Goal: Register for event/course

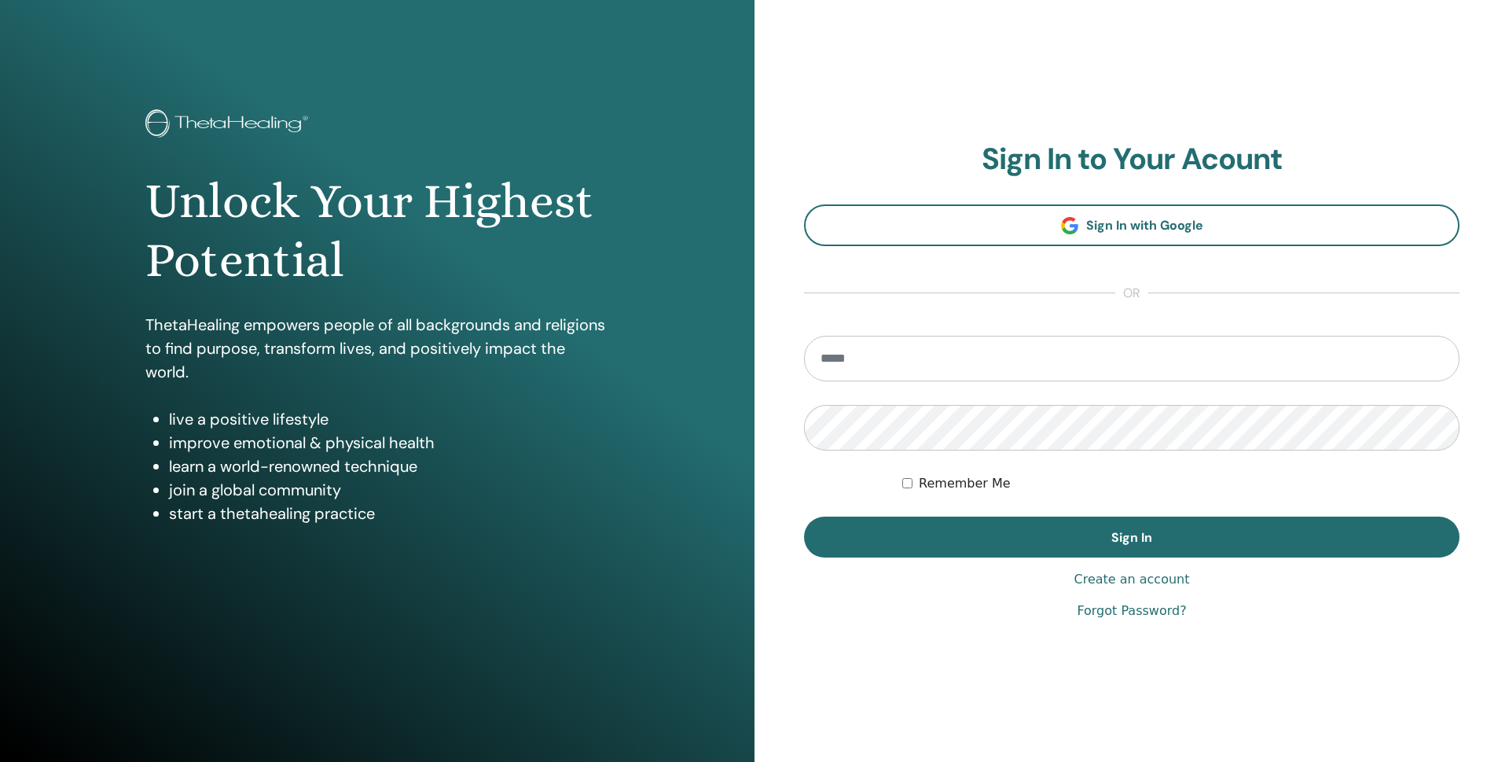
click at [889, 357] on input "email" at bounding box center [1131, 359] width 655 height 46
type input "**********"
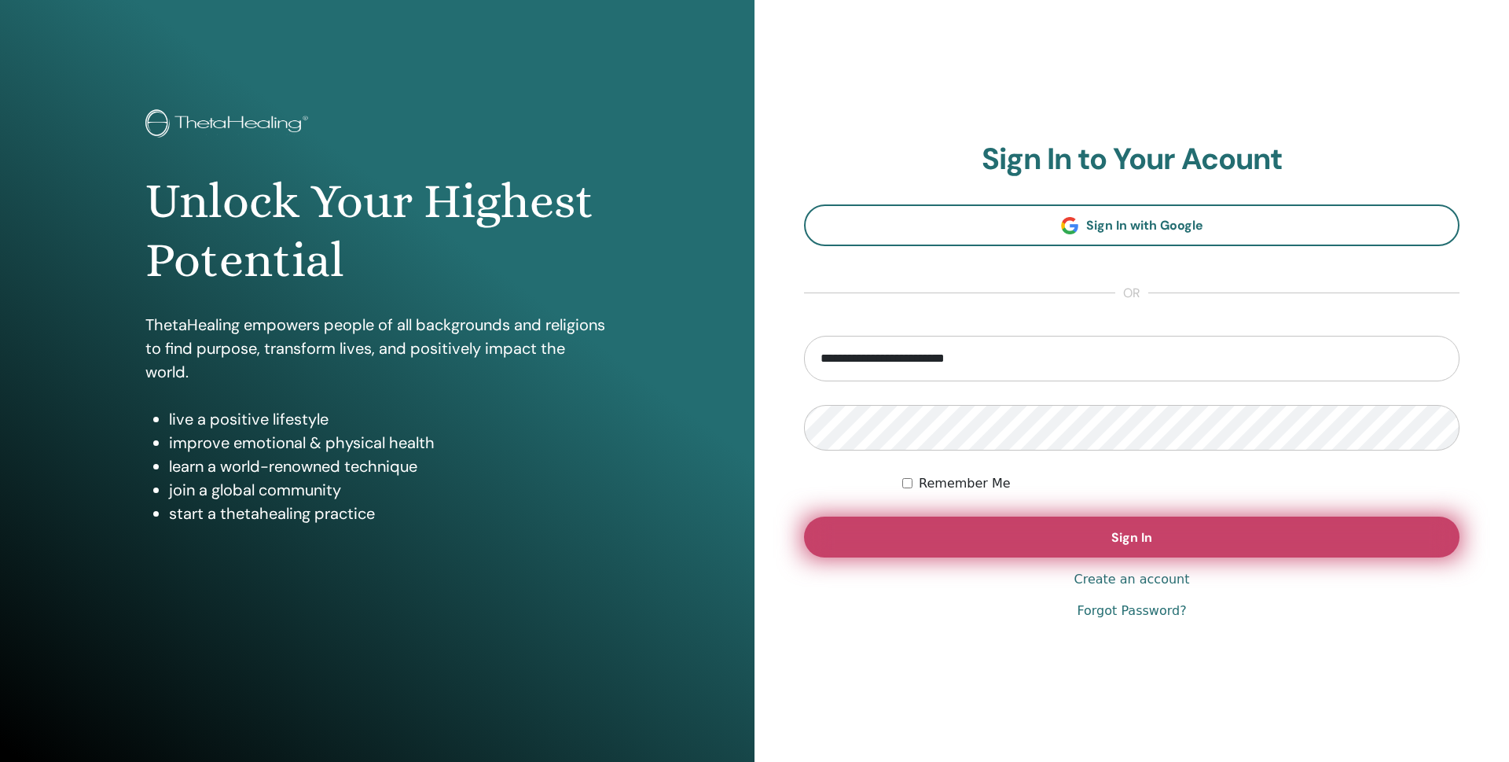
click at [1019, 544] on button "Sign In" at bounding box center [1131, 536] width 655 height 41
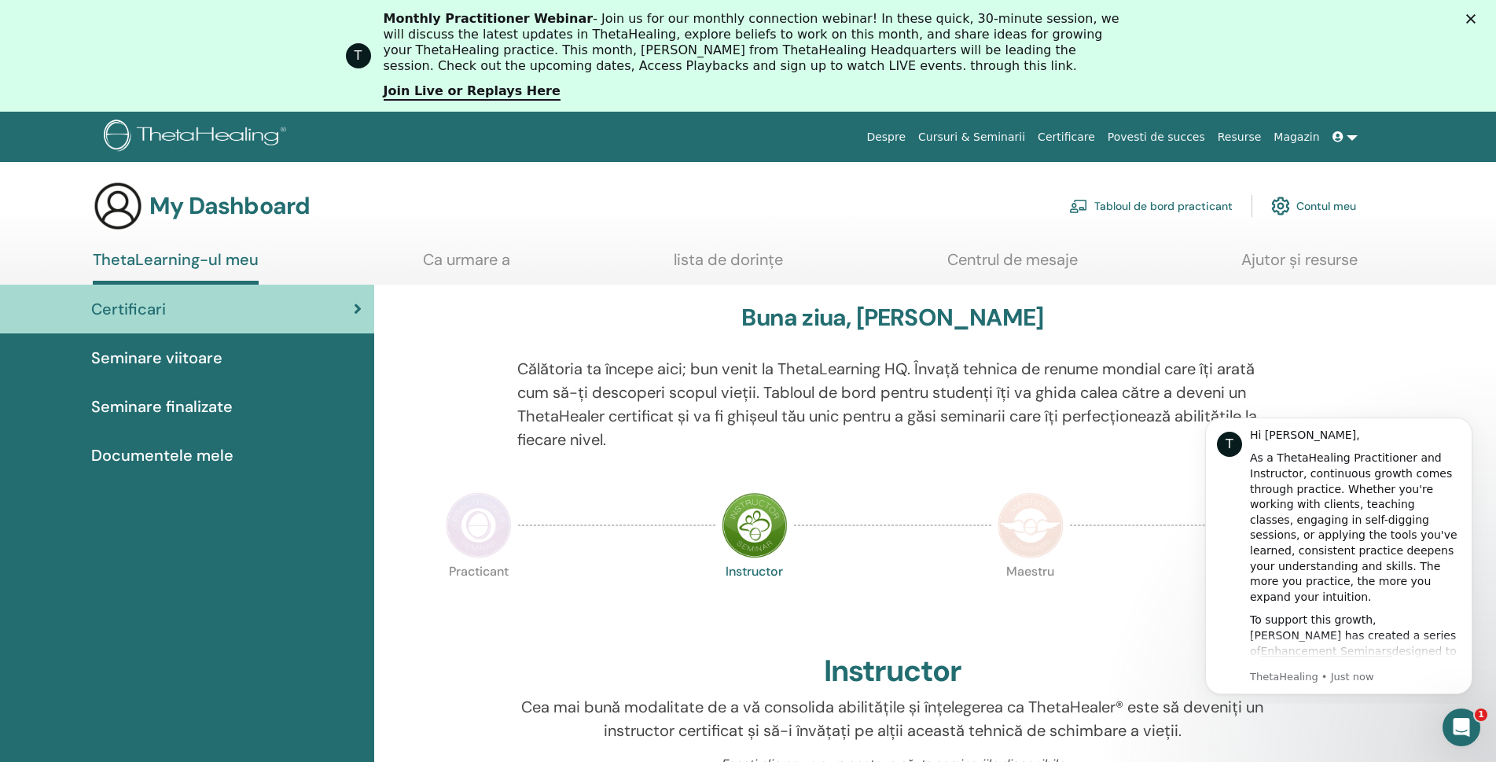
click at [1342, 202] on link "Contul meu" at bounding box center [1313, 206] width 85 height 35
click at [215, 205] on h3 "My Dashboard" at bounding box center [229, 206] width 160 height 28
click at [116, 205] on img at bounding box center [118, 206] width 50 height 50
click at [1336, 133] on icon at bounding box center [1337, 136] width 11 height 11
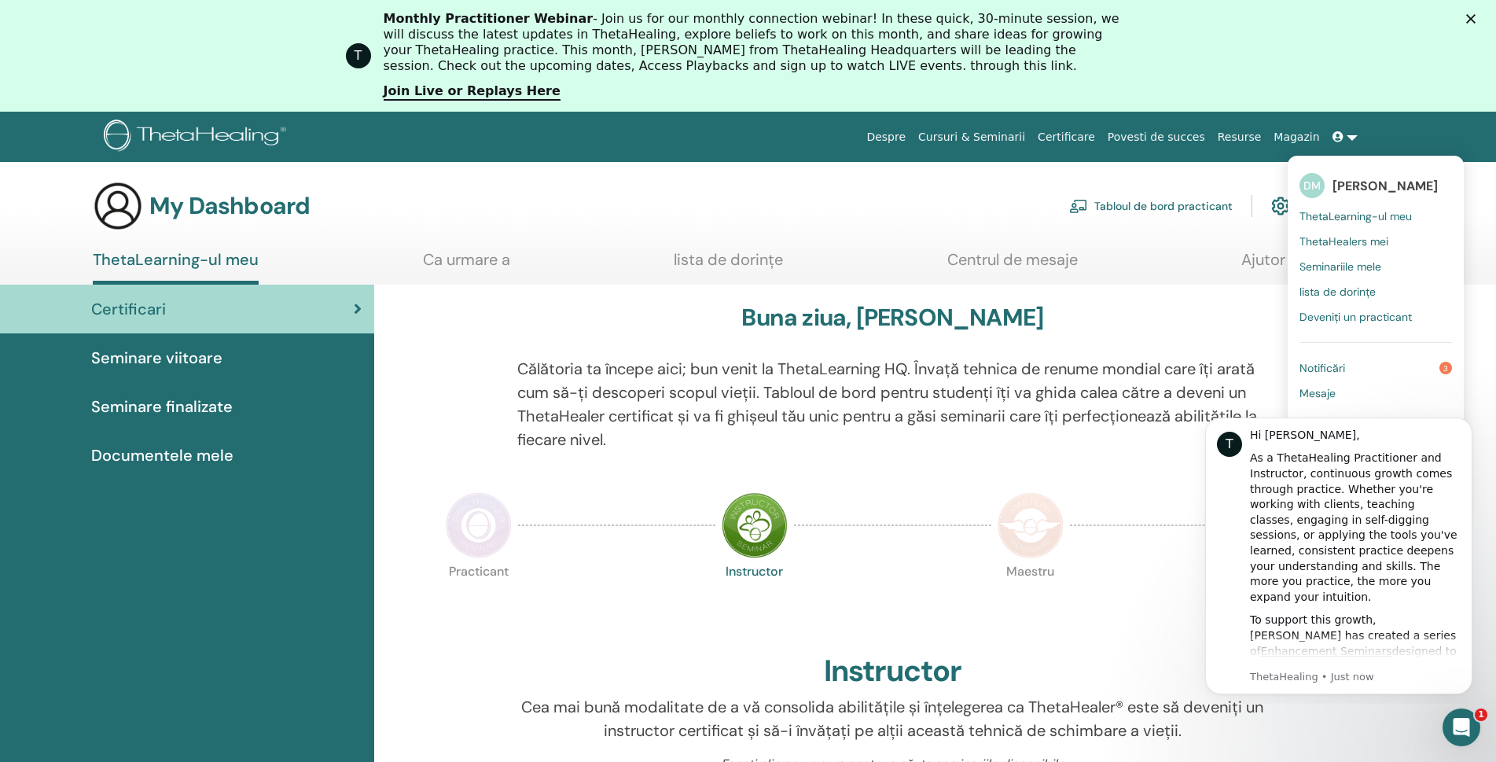
click at [1360, 182] on span "[PERSON_NAME]" at bounding box center [1384, 186] width 105 height 17
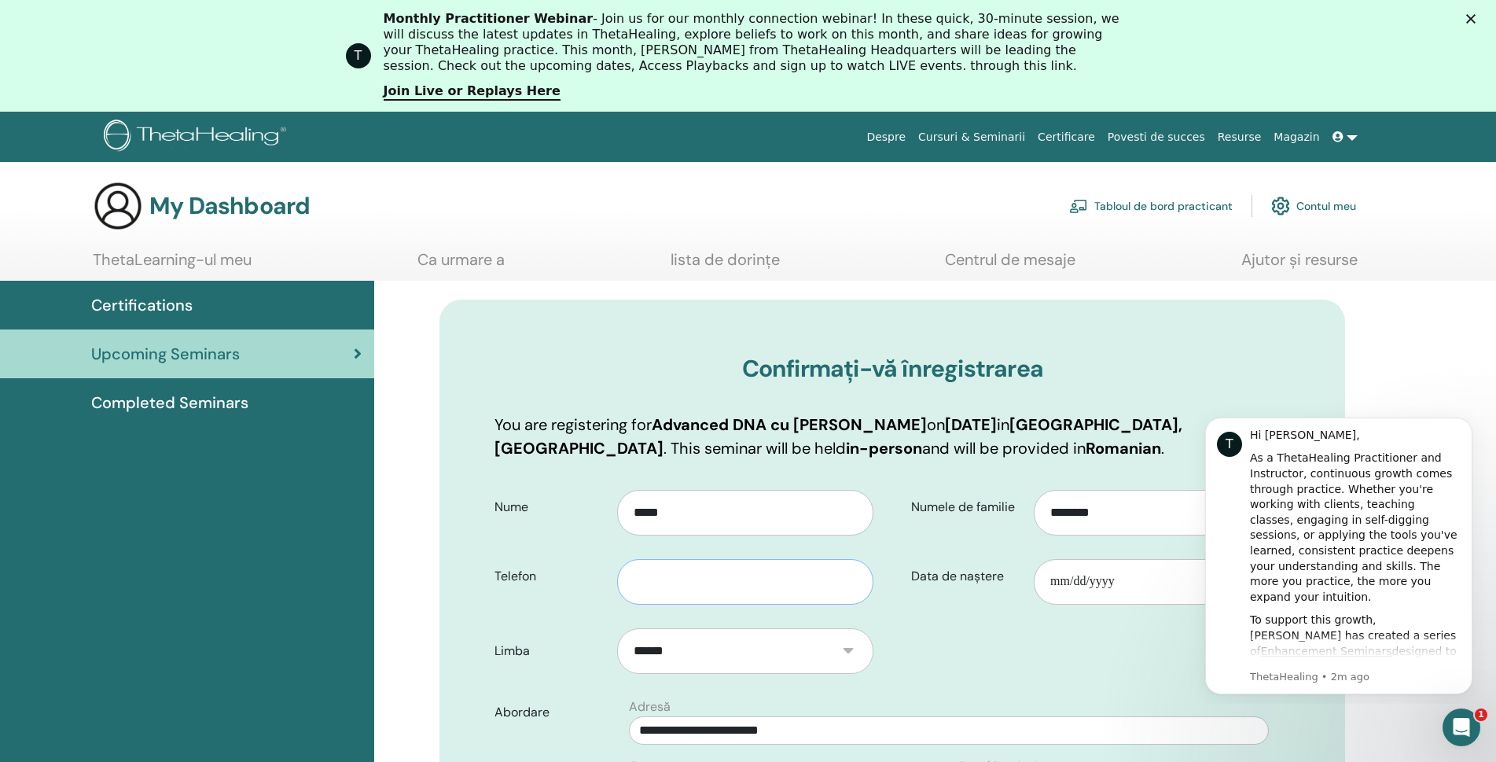
click at [726, 582] on input "text" at bounding box center [745, 582] width 256 height 46
type input "*"
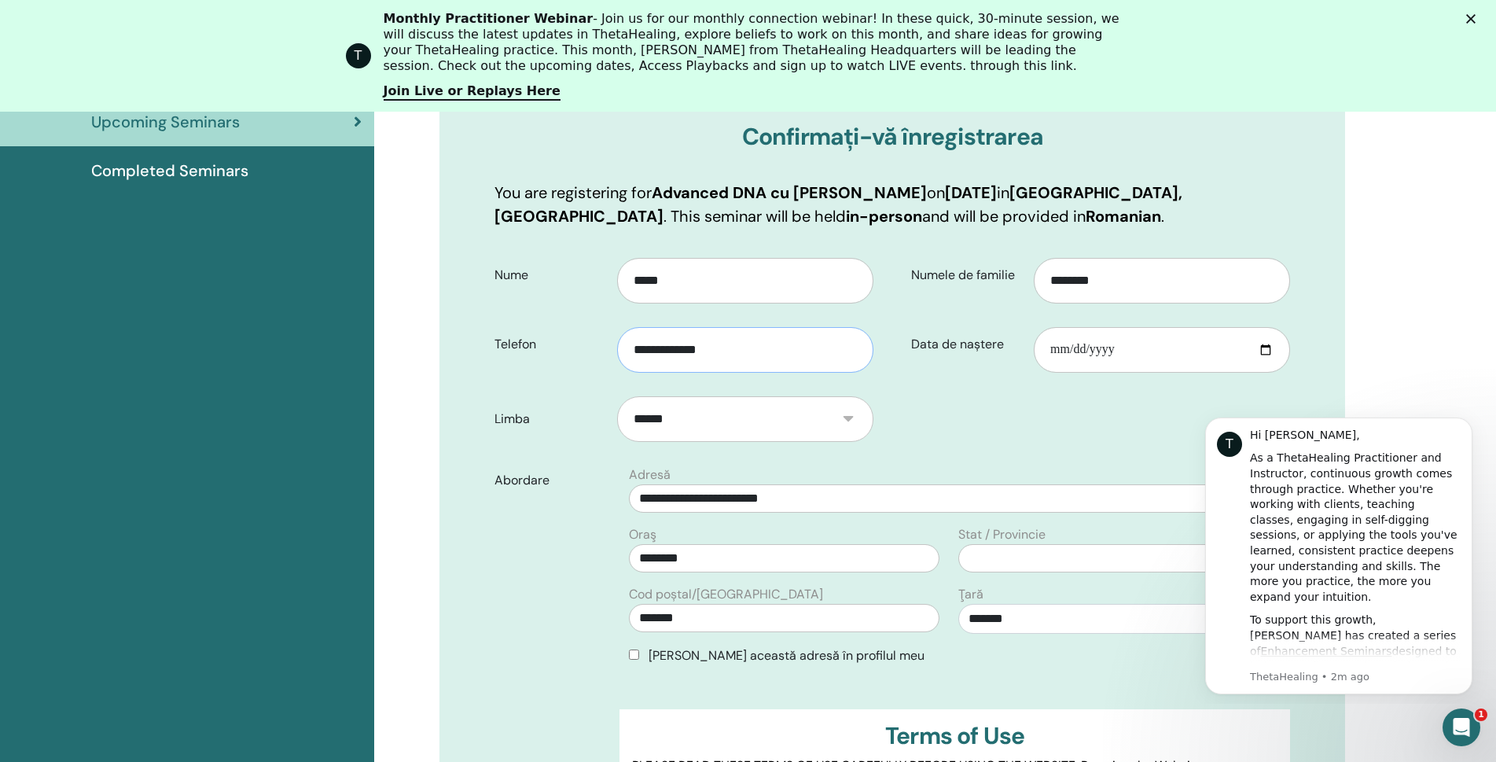
scroll to position [274, 0]
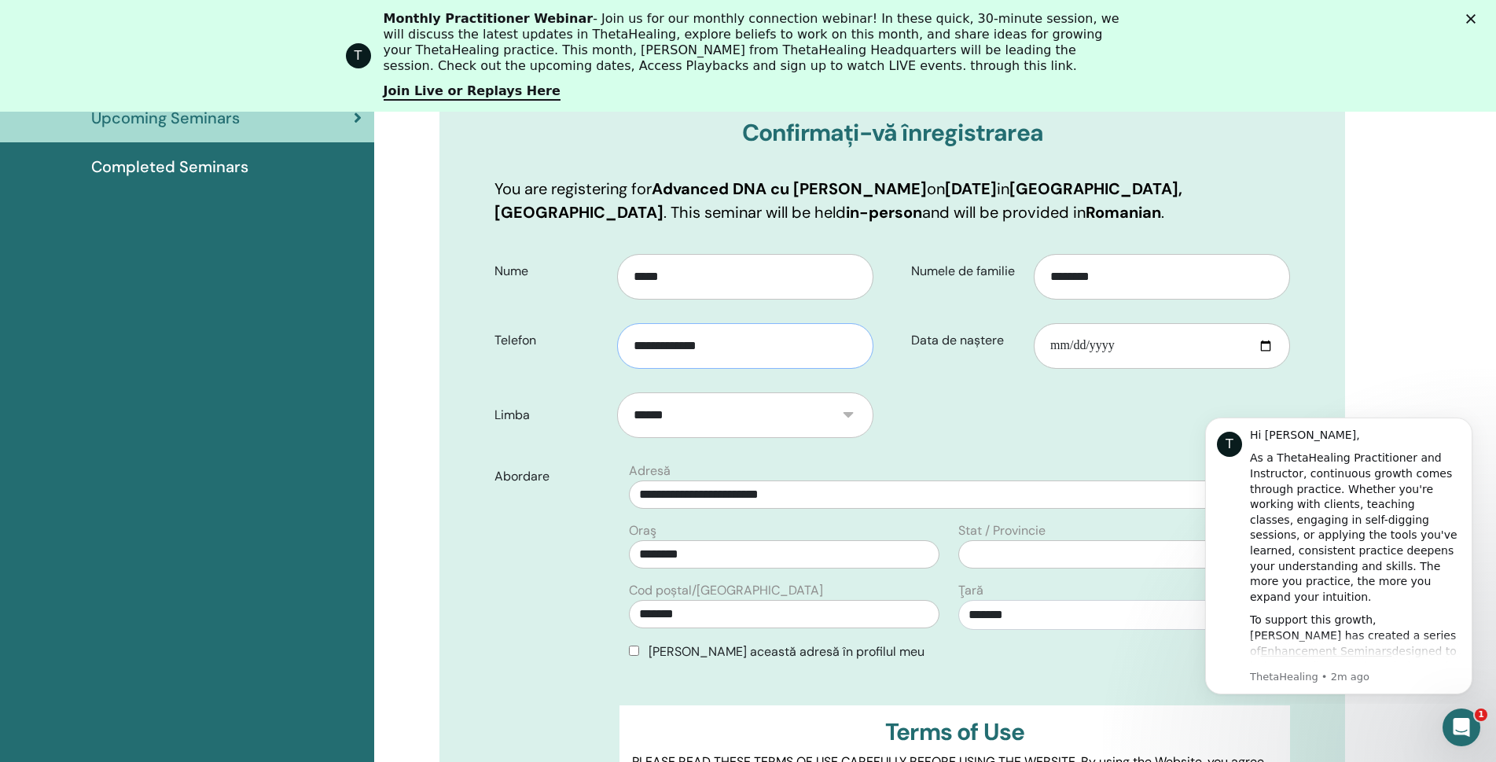
type input "**********"
click at [1070, 353] on input "Data de naștere" at bounding box center [1162, 346] width 256 height 46
click at [1265, 350] on input "Data de naștere" at bounding box center [1162, 346] width 256 height 46
click at [1121, 347] on input "**********" at bounding box center [1162, 346] width 256 height 46
type input "**********"
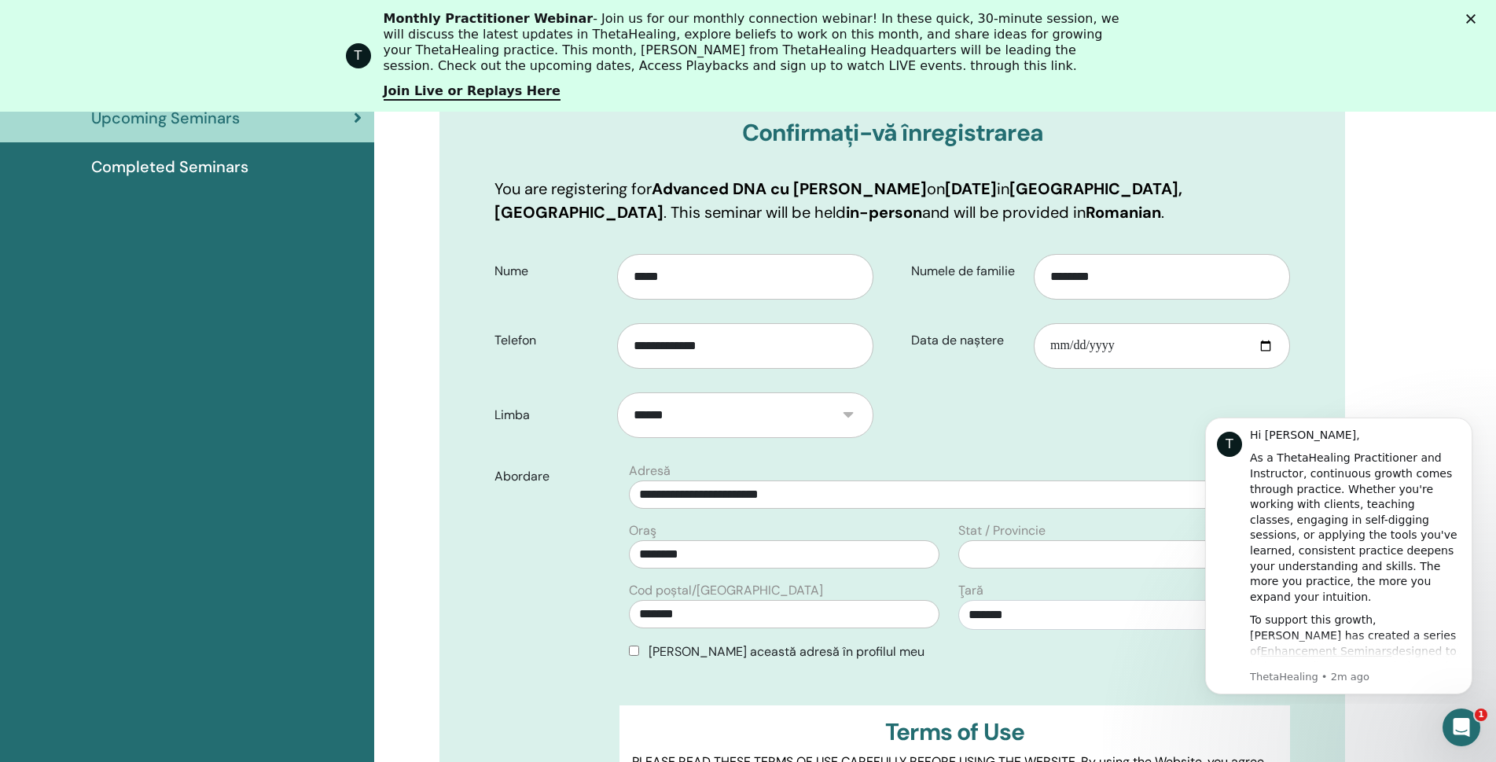
click at [1126, 398] on form "**********" at bounding box center [892, 584] width 819 height 682
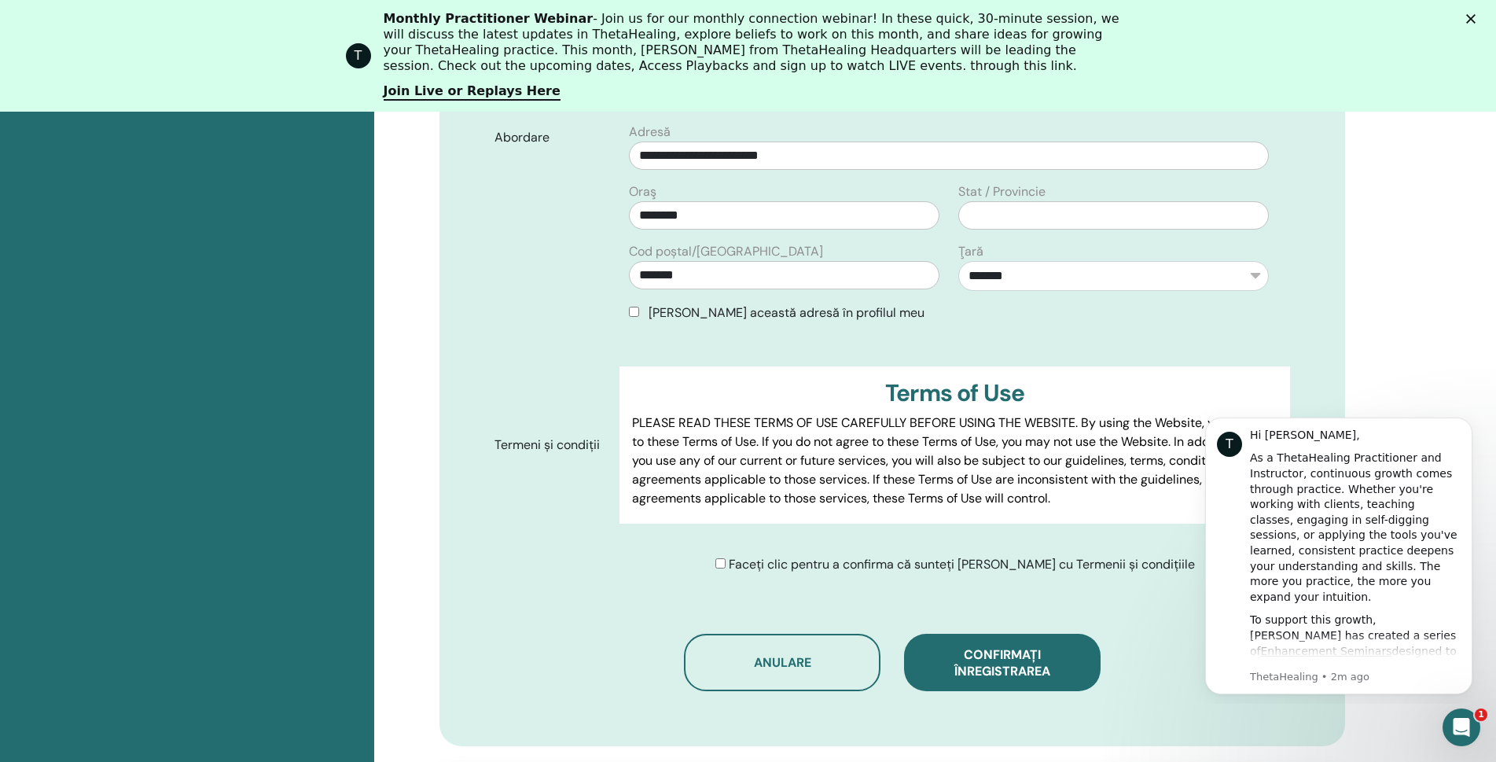
scroll to position [667, 0]
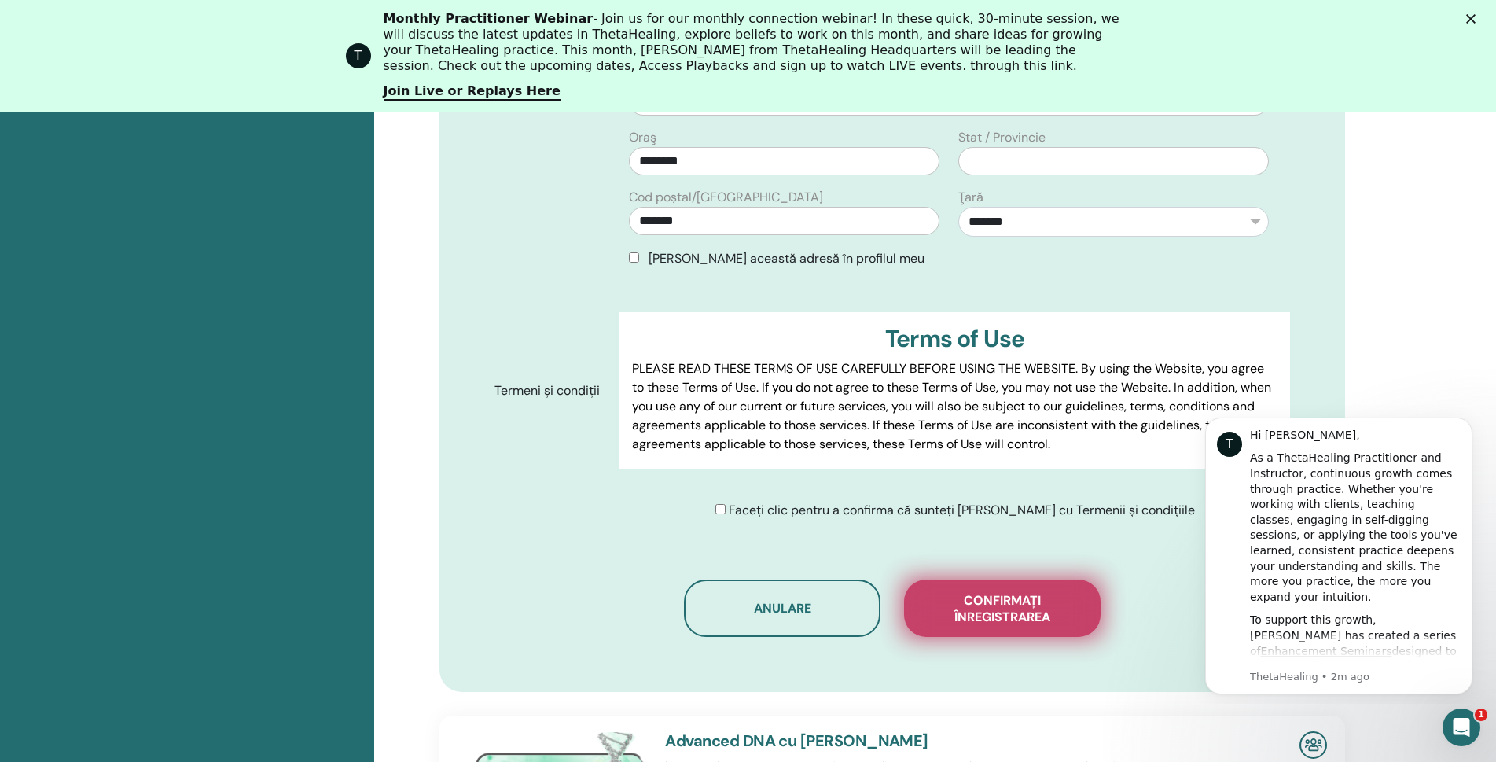
click at [1001, 616] on span "Confirmați înregistrarea" at bounding box center [1002, 608] width 157 height 33
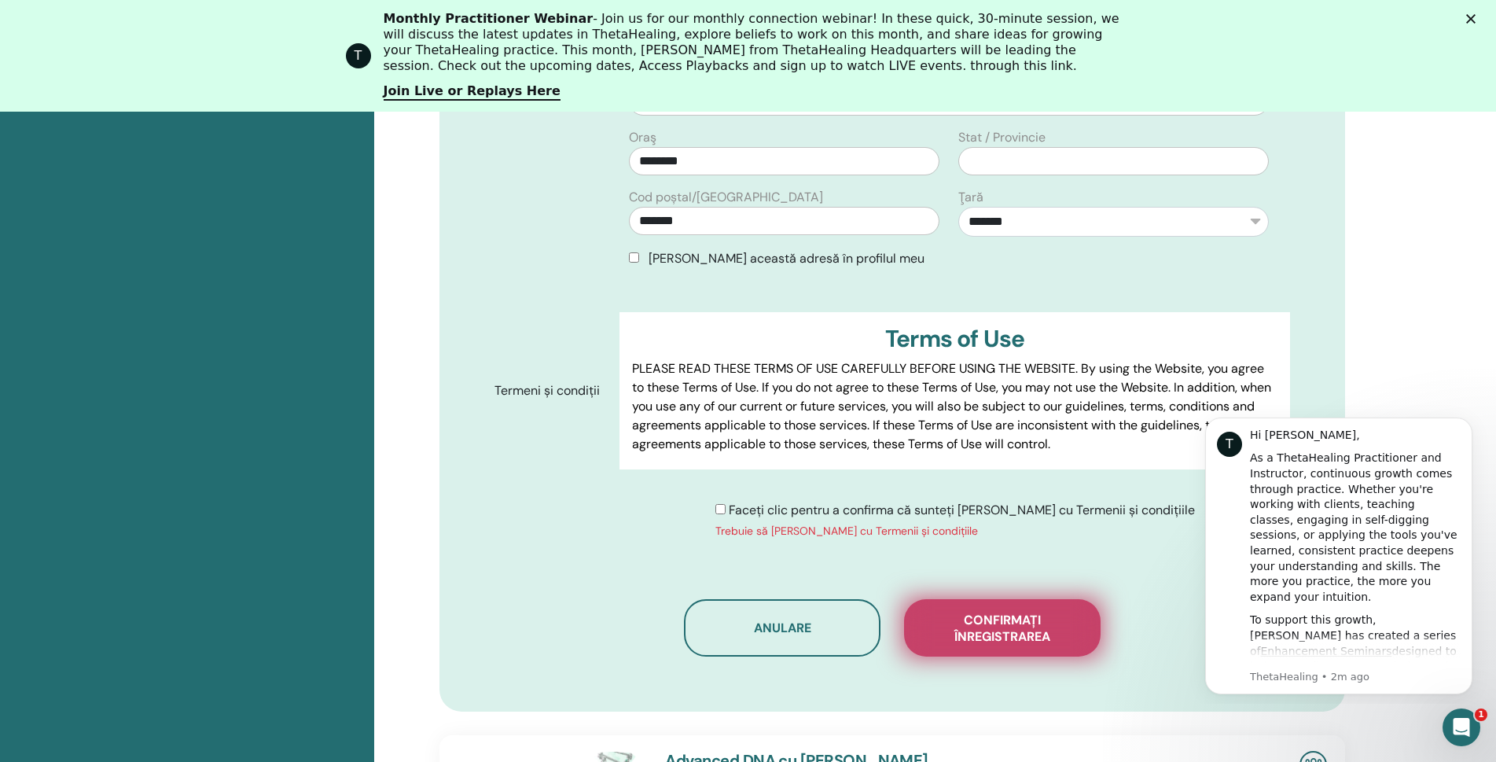
click at [1023, 628] on span "Confirmați înregistrarea" at bounding box center [1002, 627] width 157 height 33
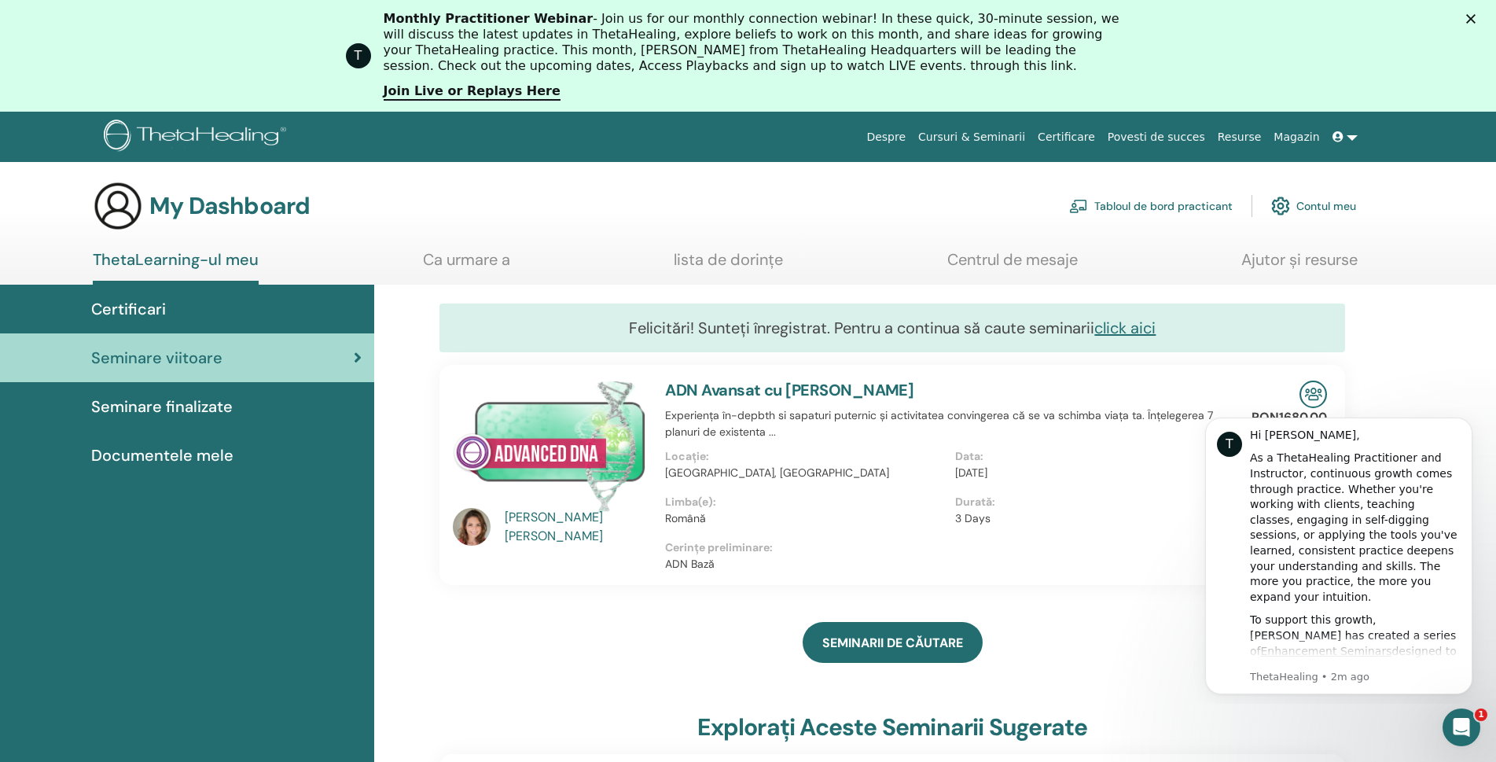
click at [1310, 200] on link "Contul meu" at bounding box center [1313, 206] width 85 height 35
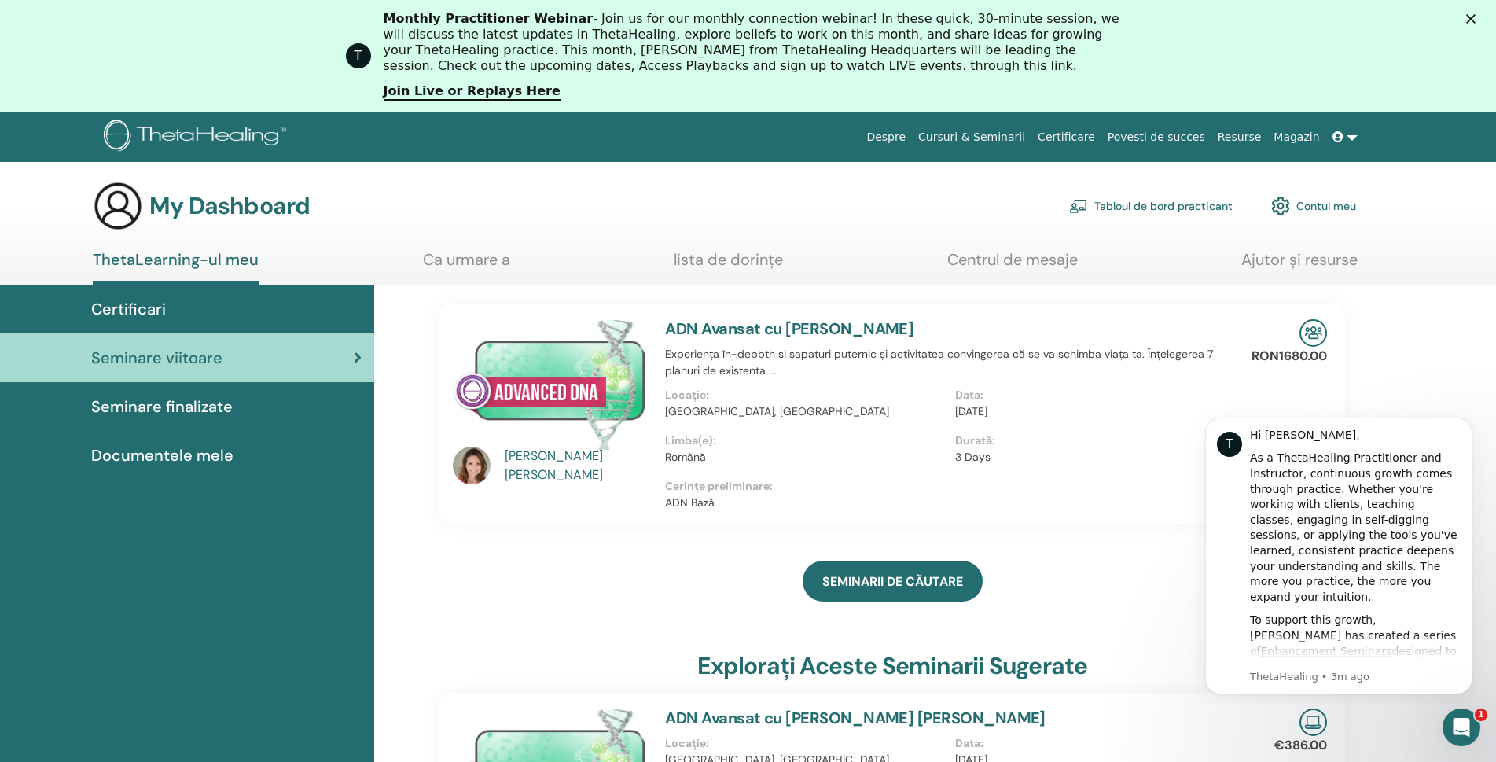
click at [157, 304] on span "Certificari" at bounding box center [128, 309] width 75 height 24
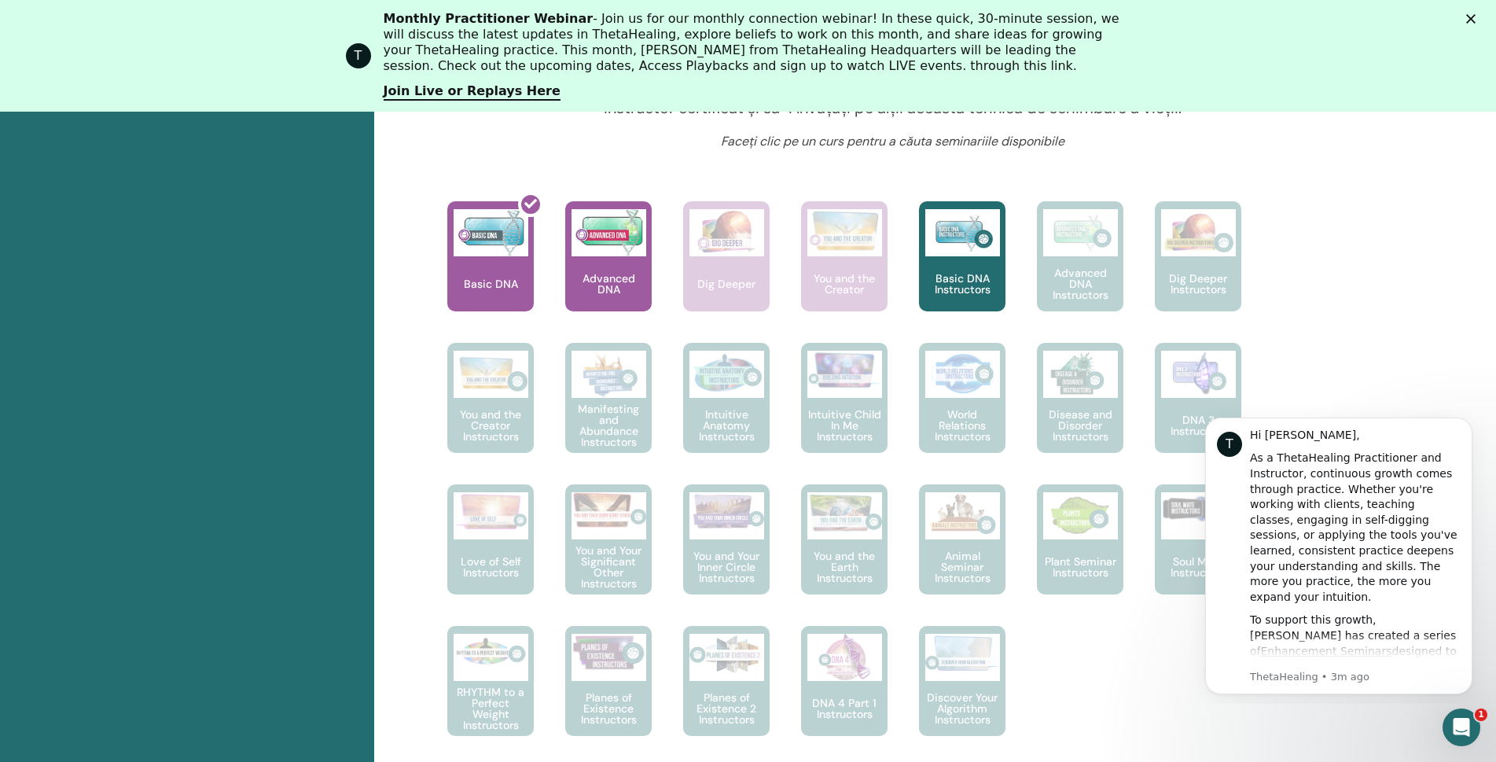
scroll to position [670, 0]
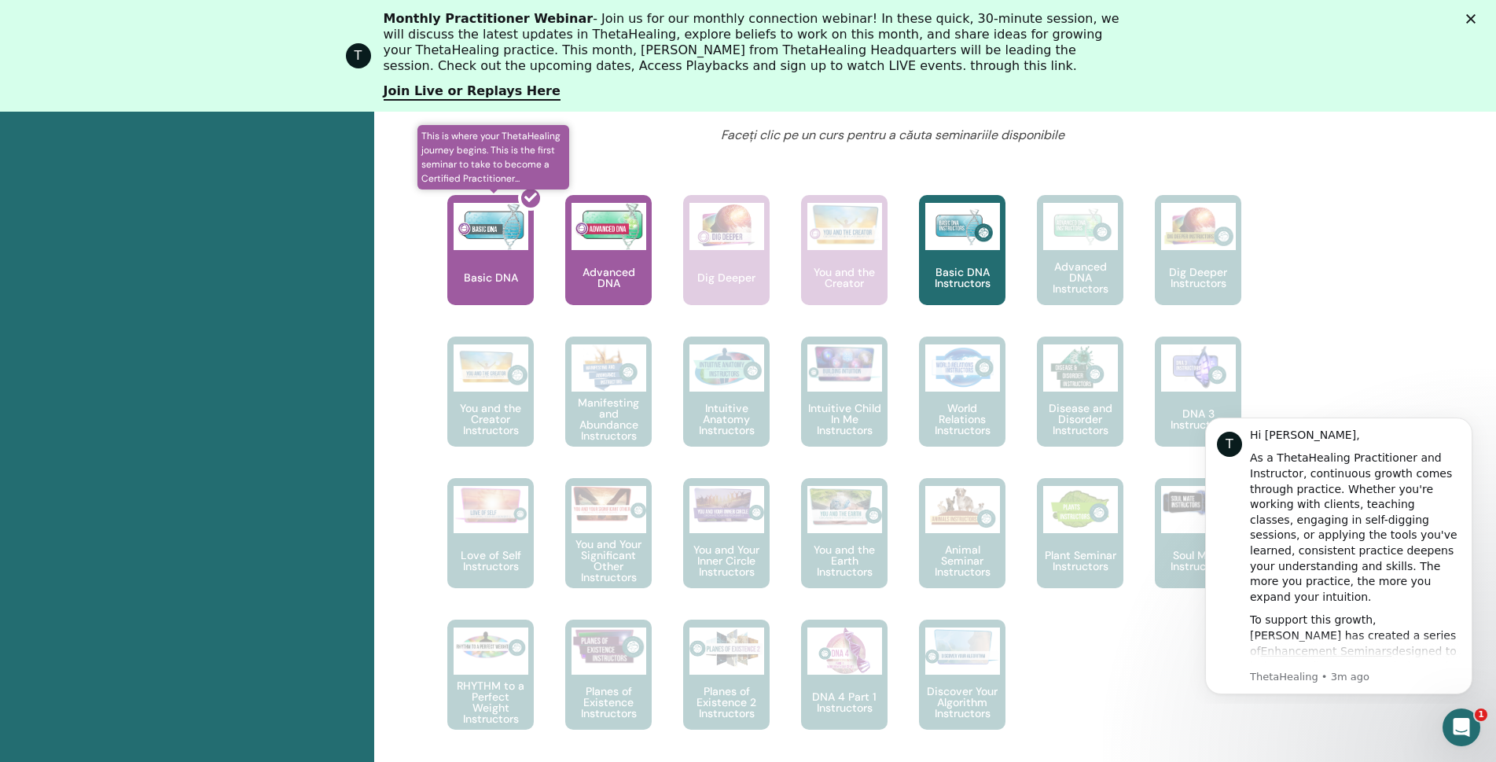
click at [509, 254] on div at bounding box center [500, 255] width 86 height 141
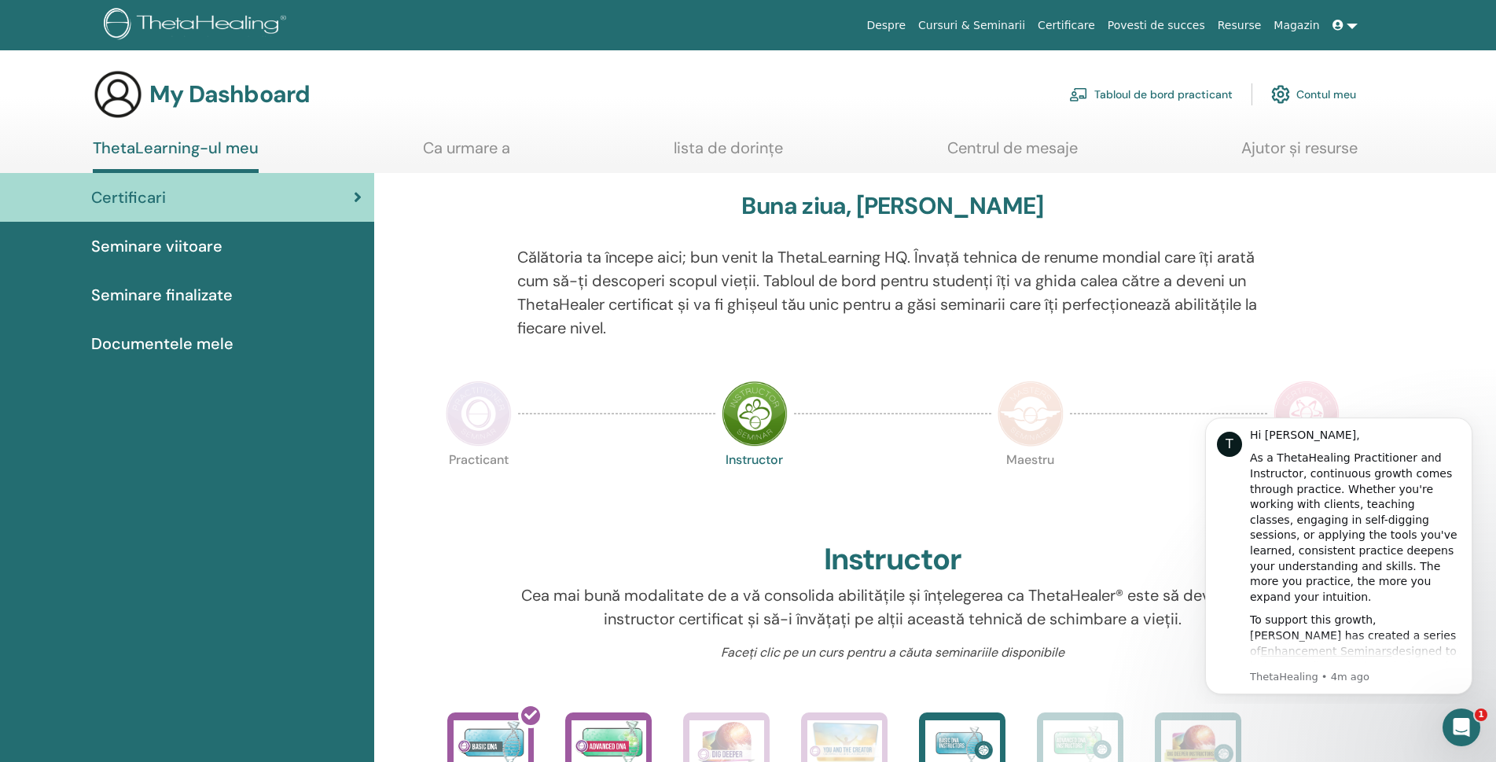
click at [763, 149] on link "lista de dorințe" at bounding box center [728, 153] width 109 height 31
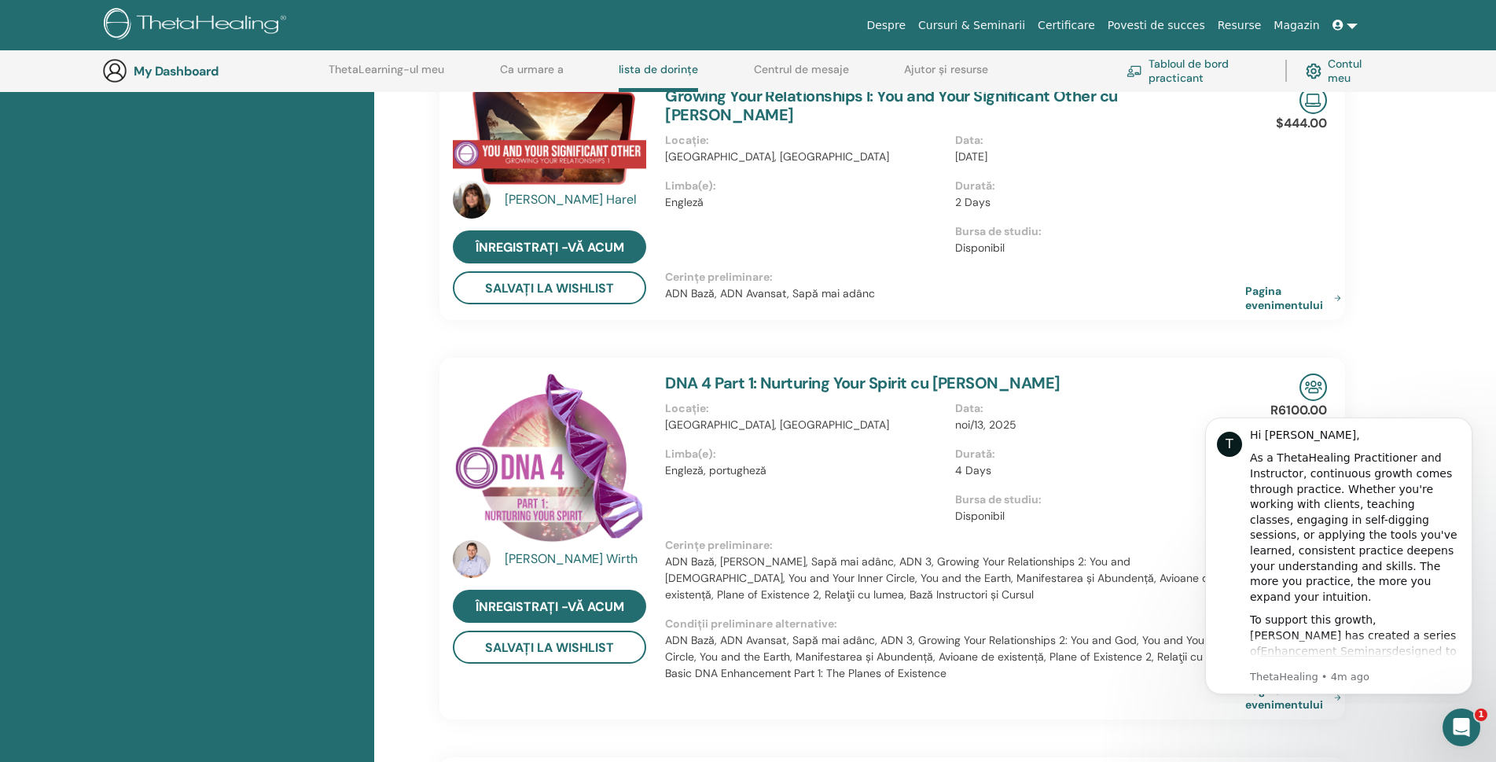
scroll to position [435, 0]
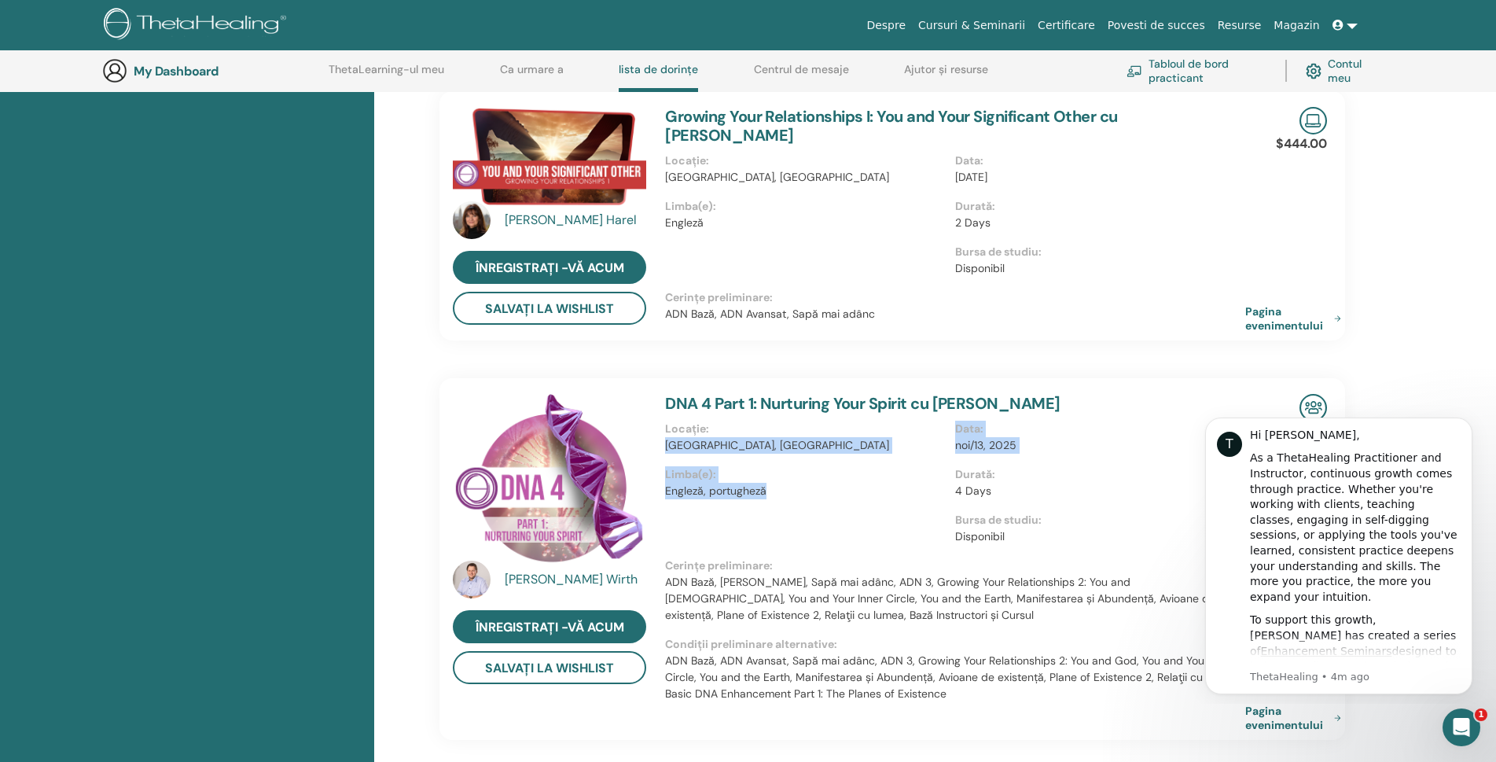
drag, startPoint x: 776, startPoint y: 490, endPoint x: 663, endPoint y: 454, distance: 118.6
click at [663, 454] on div "DNA 4 Part 1: Nurturing Your Spirit cu Matthias Wirth Locație : Brazil, Brasili…" at bounding box center [954, 559] width 599 height 362
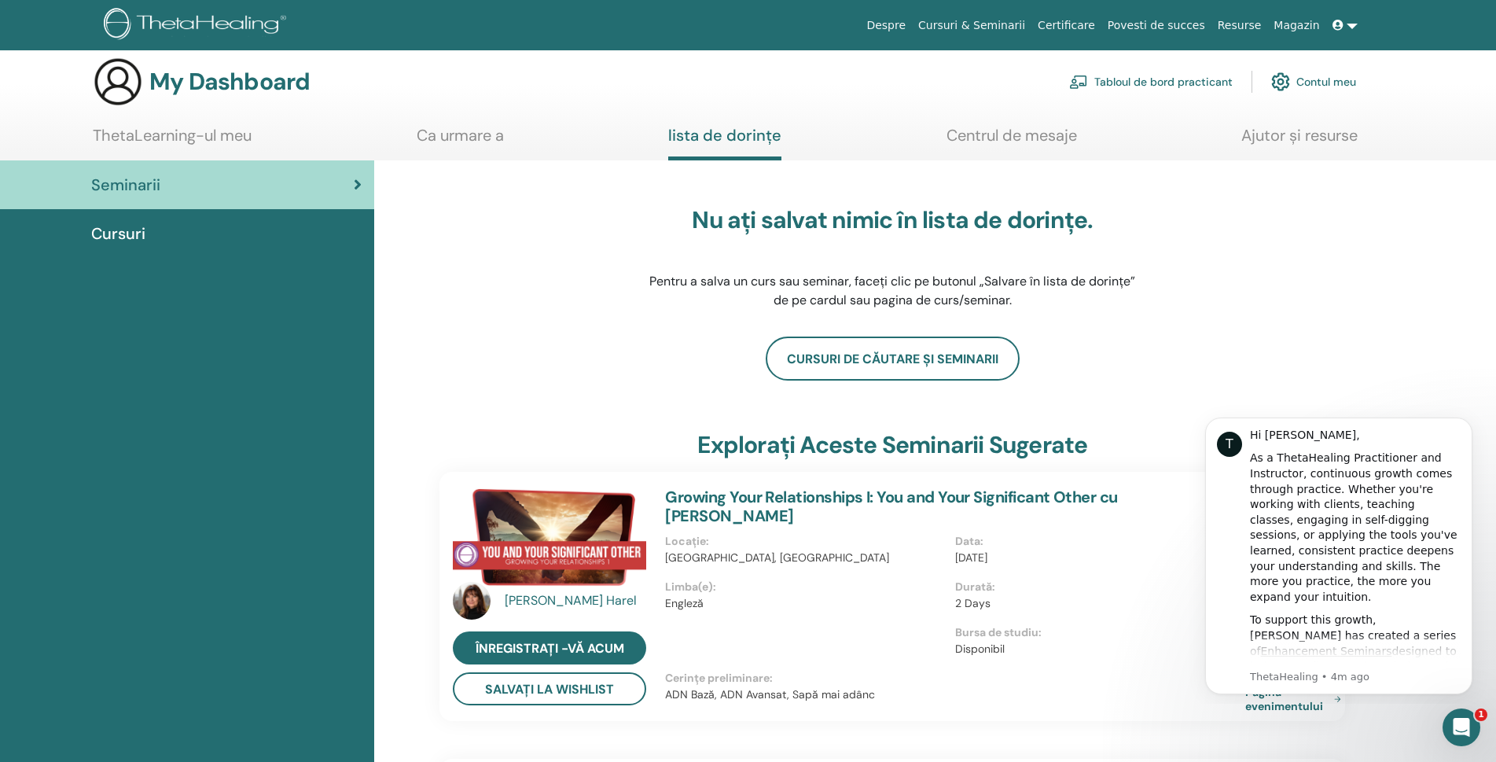
scroll to position [0, 0]
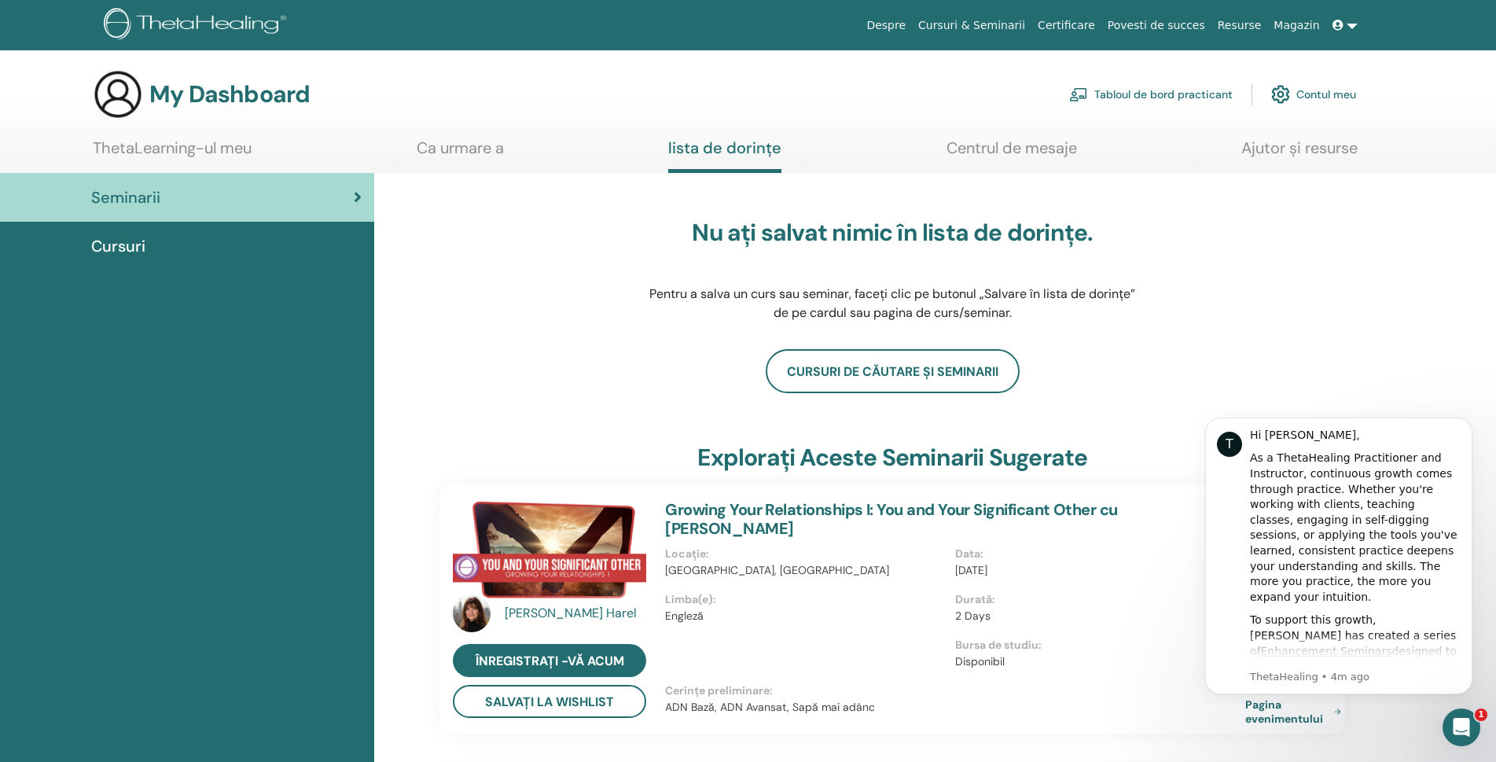
click at [208, 20] on img at bounding box center [198, 25] width 188 height 35
